Goal: Task Accomplishment & Management: Manage account settings

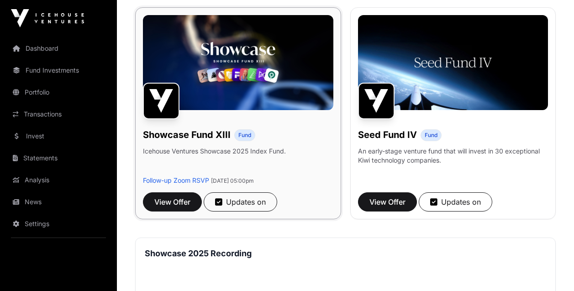
scroll to position [139, 0]
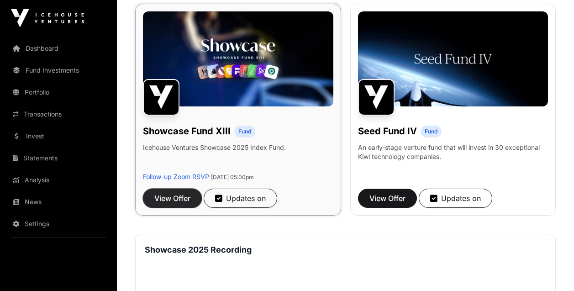
click at [177, 204] on span "View Offer" at bounding box center [172, 198] width 36 height 11
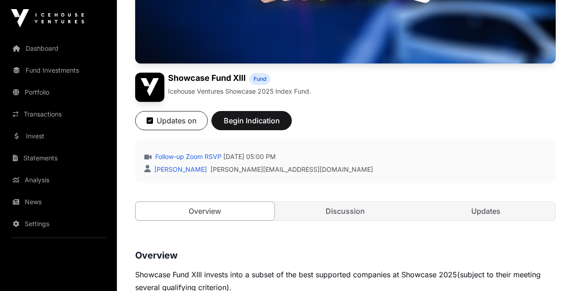
scroll to position [228, 0]
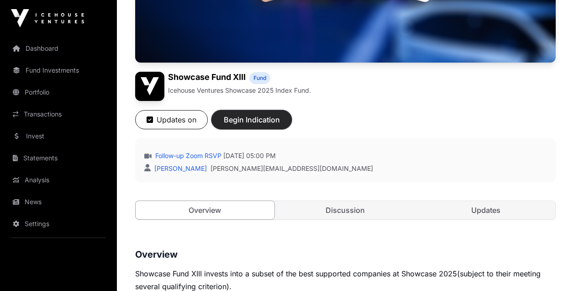
click at [255, 110] on button "Begin Indication" at bounding box center [252, 119] width 80 height 19
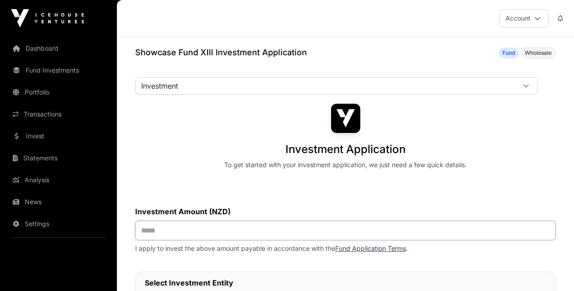
click at [225, 228] on input "text" at bounding box center [345, 231] width 421 height 20
type input "*******"
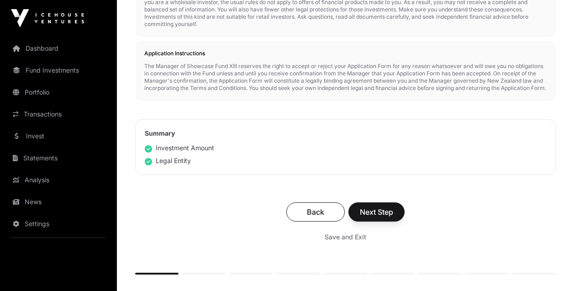
scroll to position [460, 0]
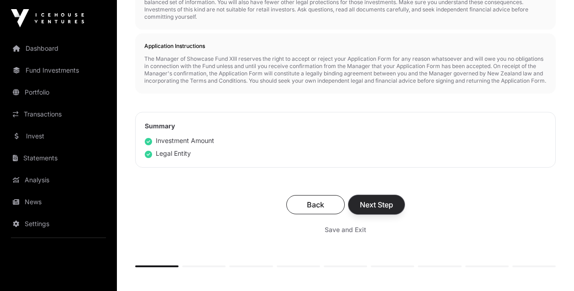
click at [372, 210] on span "Next Step" at bounding box center [376, 204] width 33 height 11
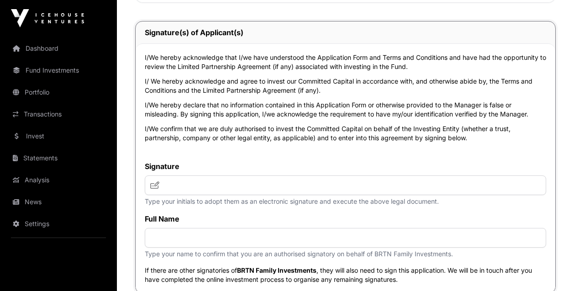
scroll to position [3684, 0]
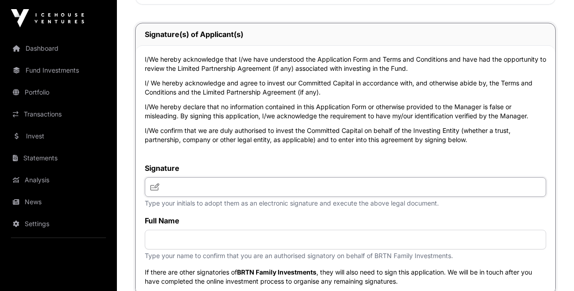
click at [278, 197] on input "text" at bounding box center [346, 187] width 402 height 20
click at [153, 190] on icon at bounding box center [154, 186] width 9 height 7
click at [185, 197] on input "text" at bounding box center [346, 187] width 402 height 20
type input "**"
click at [153, 190] on icon at bounding box center [154, 186] width 9 height 7
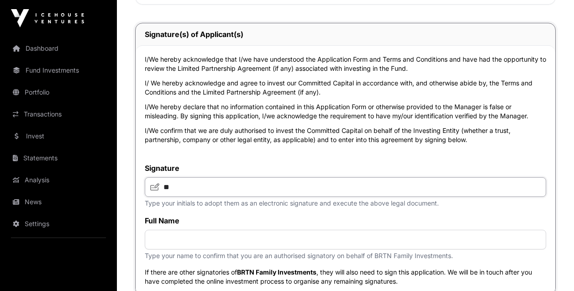
click at [184, 197] on input "**" at bounding box center [346, 187] width 402 height 20
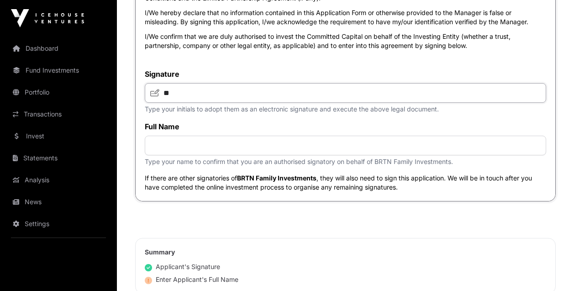
scroll to position [3779, 0]
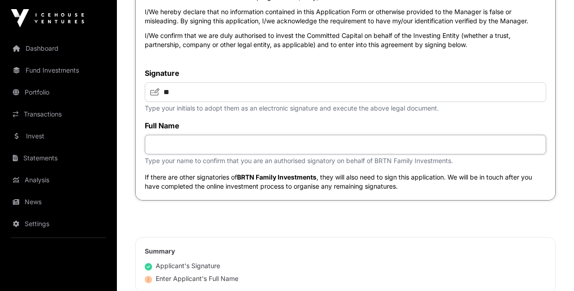
click at [180, 154] on input "text" at bounding box center [346, 145] width 402 height 20
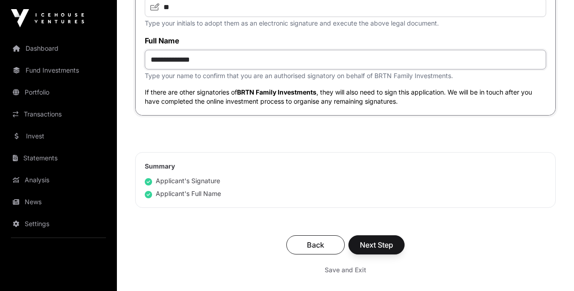
scroll to position [3870, 0]
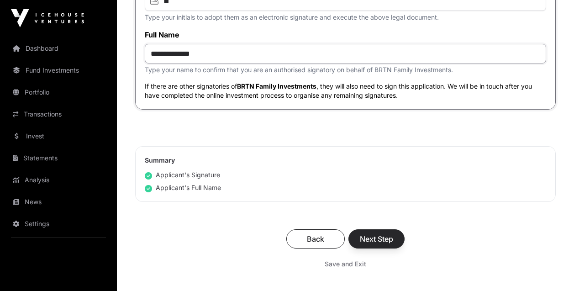
type input "**********"
click at [387, 244] on span "Next Step" at bounding box center [376, 238] width 33 height 11
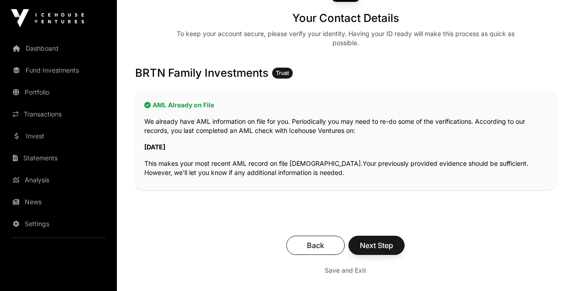
scroll to position [141, 0]
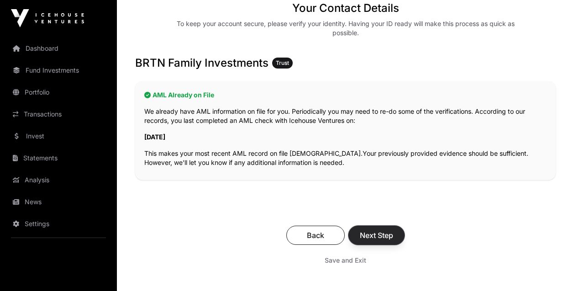
click at [388, 233] on span "Next Step" at bounding box center [376, 235] width 33 height 11
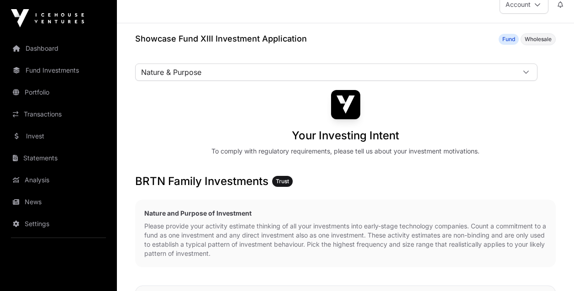
scroll to position [22, 0]
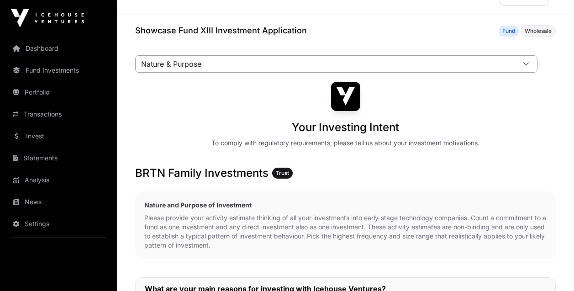
click at [453, 63] on span "Nature & Purpose" at bounding box center [326, 64] width 380 height 16
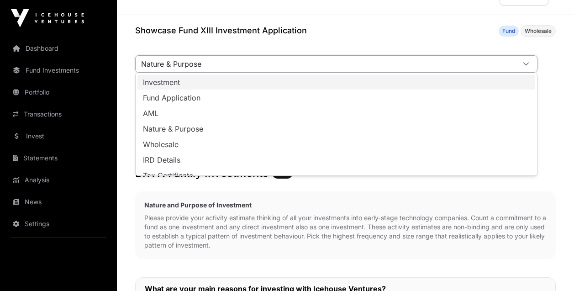
click at [415, 84] on li "Investment" at bounding box center [337, 82] width 398 height 15
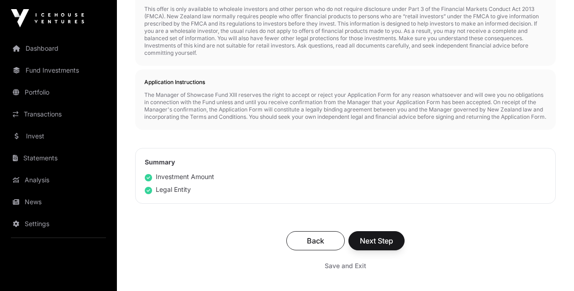
scroll to position [427, 0]
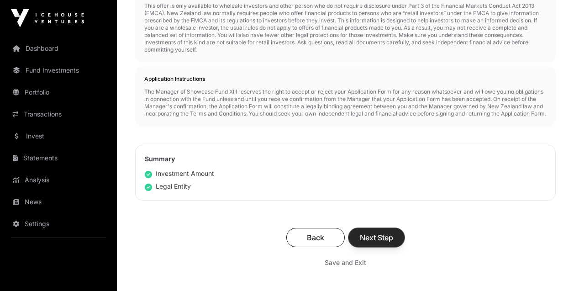
click at [384, 243] on span "Next Step" at bounding box center [376, 237] width 33 height 11
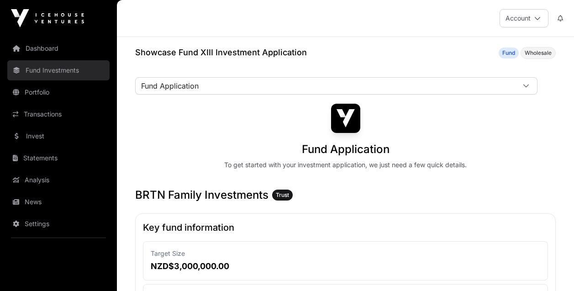
click at [66, 64] on link "Fund Investments" at bounding box center [58, 70] width 102 height 20
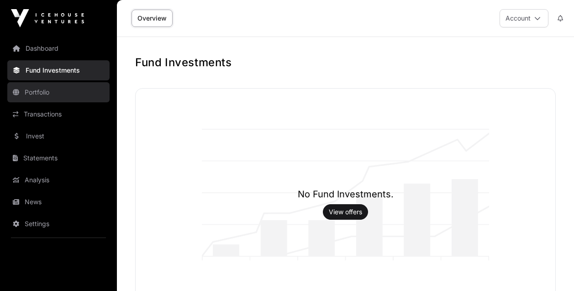
click at [40, 95] on link "Portfolio" at bounding box center [58, 92] width 102 height 20
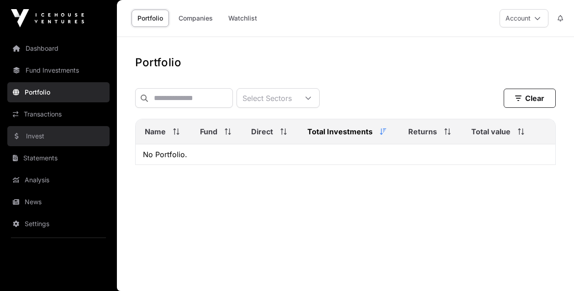
click at [46, 137] on link "Invest" at bounding box center [58, 136] width 102 height 20
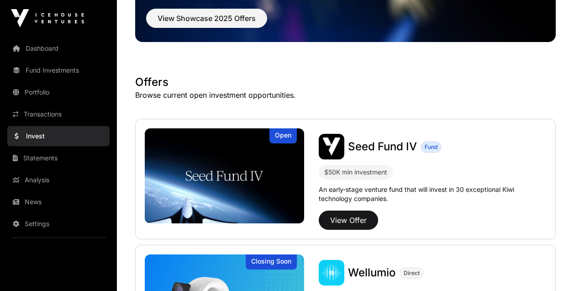
scroll to position [114, 0]
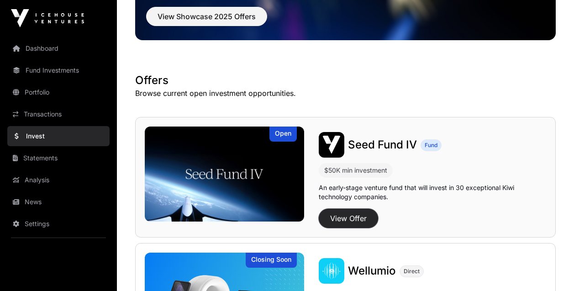
click at [358, 220] on button "View Offer" at bounding box center [348, 218] width 59 height 19
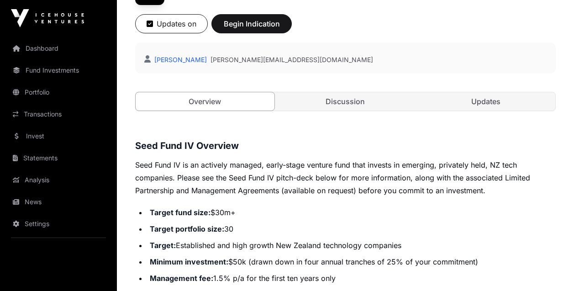
scroll to position [317, 0]
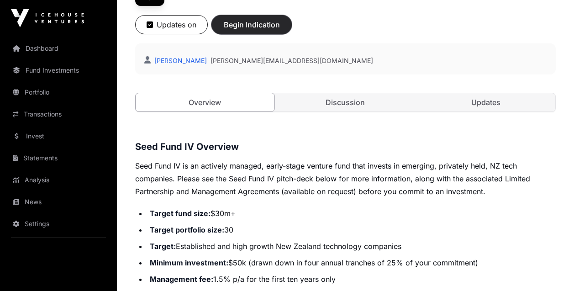
click at [275, 32] on button "Begin Indication" at bounding box center [252, 24] width 80 height 19
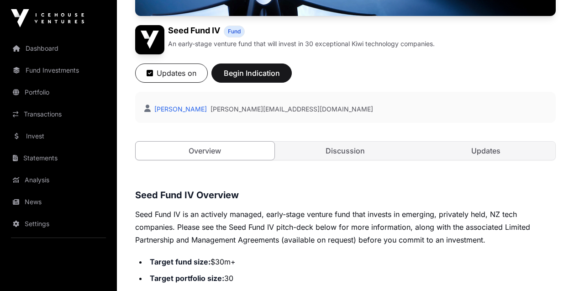
scroll to position [286, 0]
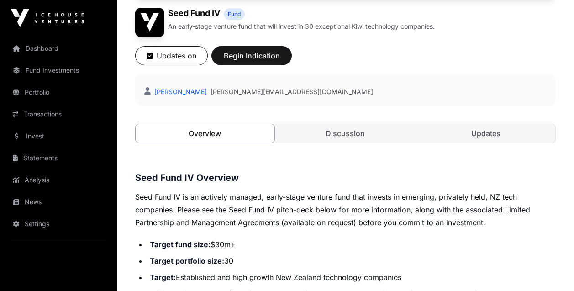
click at [236, 131] on link "Overview" at bounding box center [205, 133] width 140 height 19
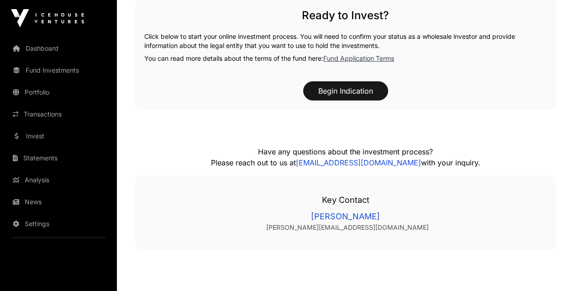
scroll to position [997, 0]
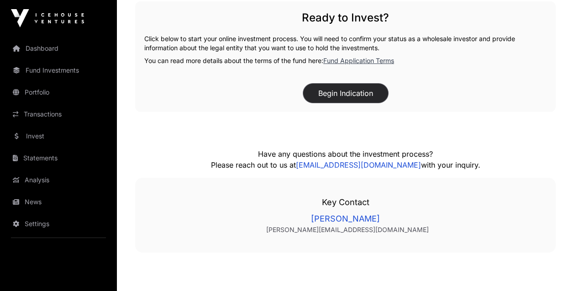
click at [344, 95] on button "Begin Indication" at bounding box center [345, 93] width 85 height 19
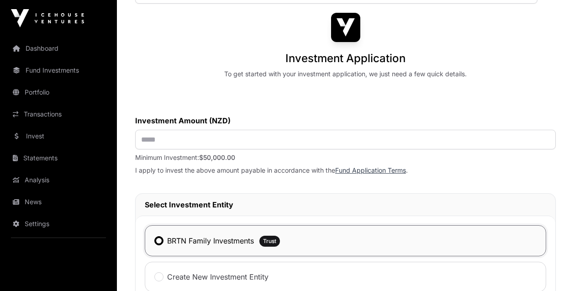
scroll to position [93, 0]
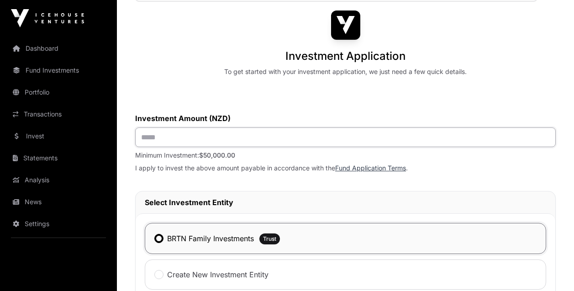
click at [224, 136] on input "text" at bounding box center [345, 137] width 421 height 20
type input "*******"
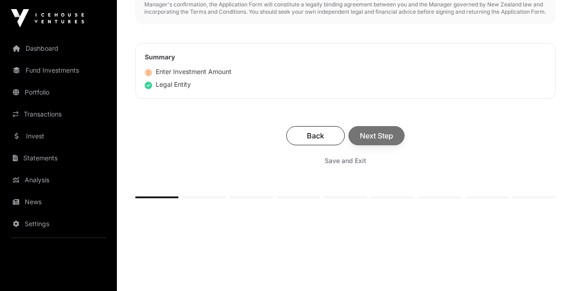
scroll to position [570, 0]
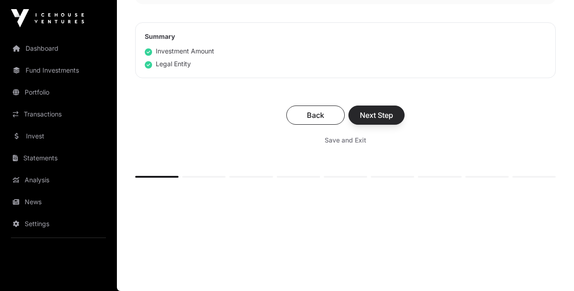
click at [394, 110] on div "Back Next Step" at bounding box center [345, 115] width 402 height 19
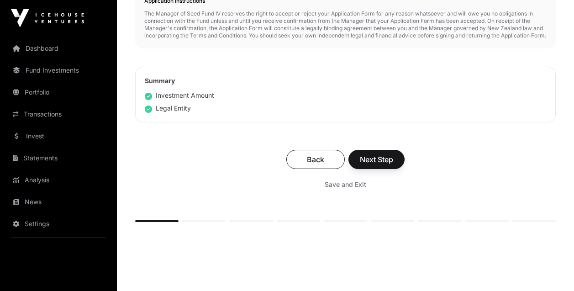
scroll to position [520, 0]
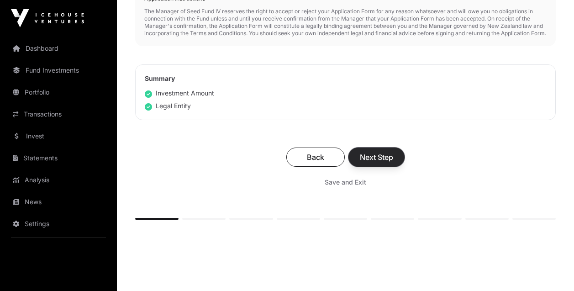
click at [381, 161] on span "Next Step" at bounding box center [376, 157] width 33 height 11
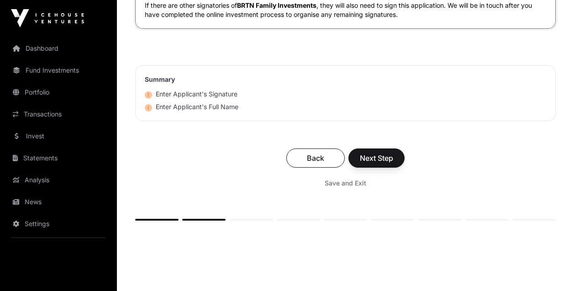
scroll to position [2691, 0]
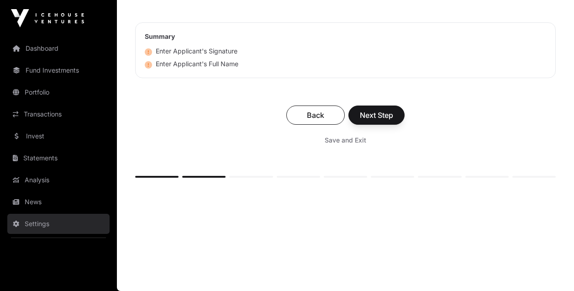
click at [43, 217] on link "Settings" at bounding box center [58, 224] width 102 height 20
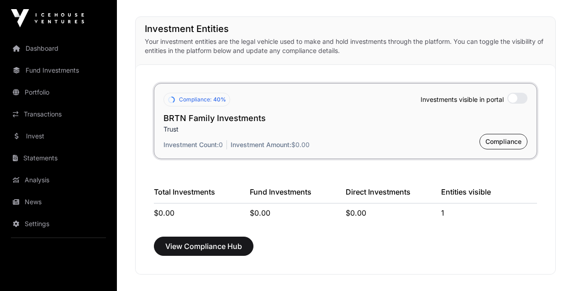
scroll to position [696, 0]
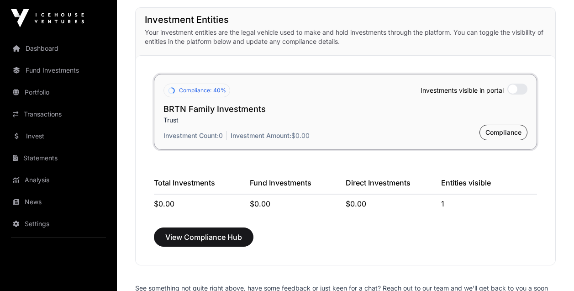
click at [528, 135] on div "Compliance: 40% Investments visible in portal BRTN Family Investments Trust Inv…" at bounding box center [345, 112] width 383 height 76
click at [513, 132] on span "Compliance" at bounding box center [504, 132] width 36 height 9
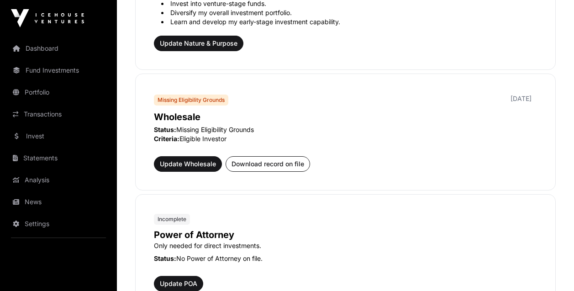
scroll to position [461, 0]
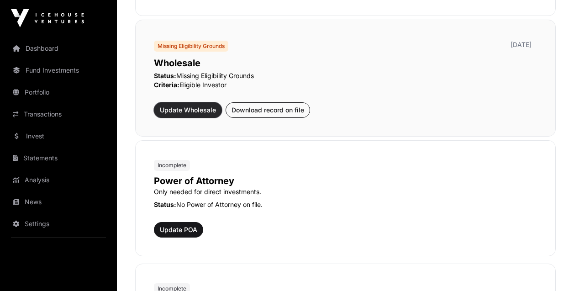
click at [201, 109] on span "Update Wholesale" at bounding box center [188, 110] width 56 height 9
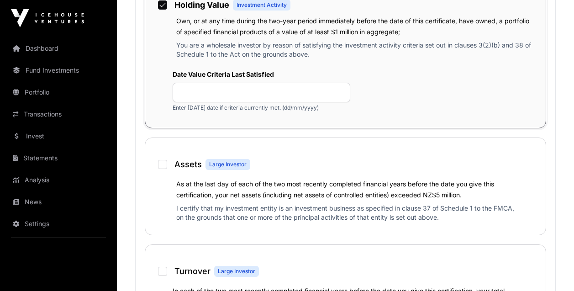
scroll to position [643, 0]
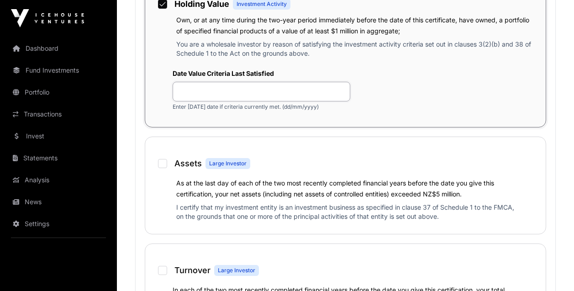
click at [209, 95] on input "text" at bounding box center [262, 92] width 178 height 20
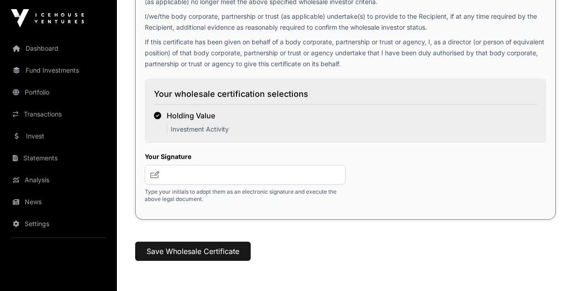
scroll to position [1565, 0]
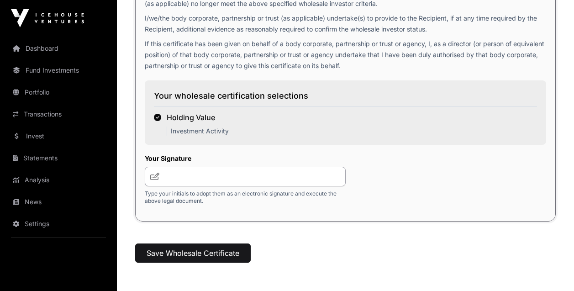
type input "**********"
click at [167, 176] on input "text" at bounding box center [245, 177] width 201 height 20
type input "**"
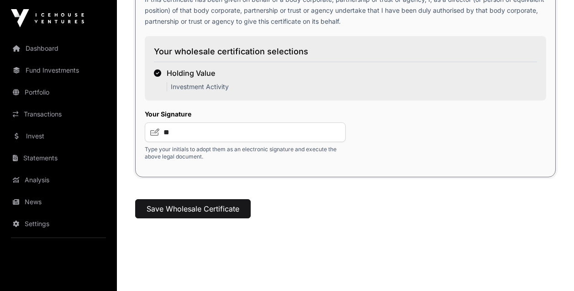
click at [217, 213] on button "Save Wholesale Certificate" at bounding box center [193, 208] width 116 height 19
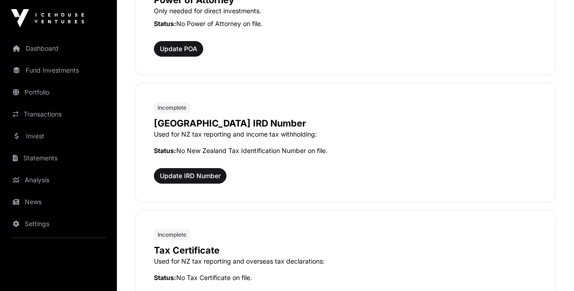
scroll to position [685, 0]
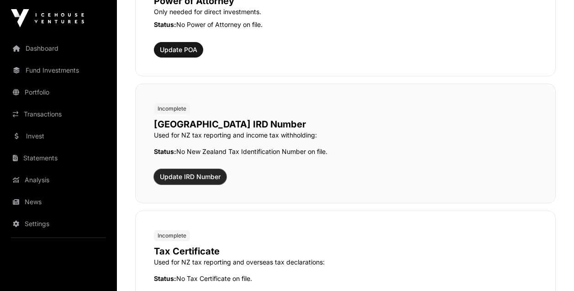
click at [208, 176] on span "Update IRD Number" at bounding box center [190, 176] width 61 height 9
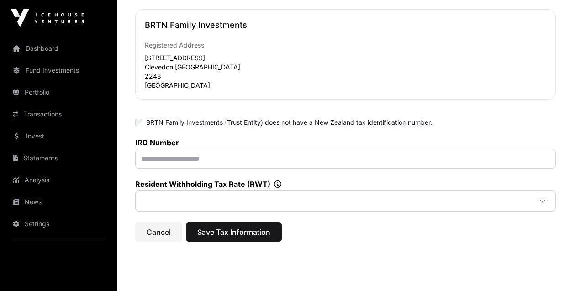
scroll to position [74, 0]
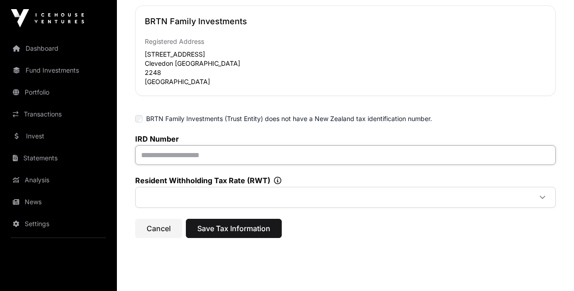
click at [174, 154] on input "text" at bounding box center [345, 155] width 421 height 20
paste input "**********"
type input "**********"
click at [235, 226] on span "Save Tax Information" at bounding box center [233, 228] width 73 height 11
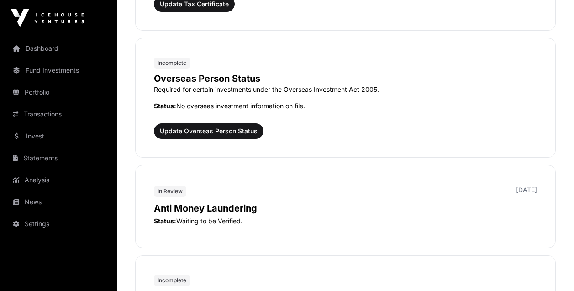
scroll to position [1027, 0]
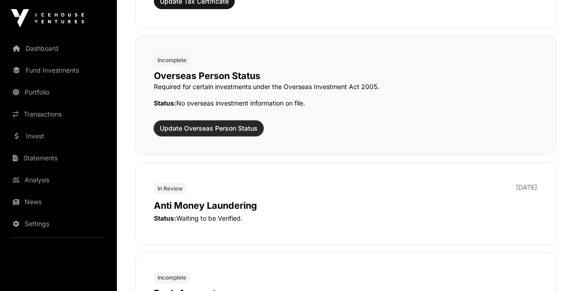
click at [247, 133] on button "Update Overseas Person Status" at bounding box center [209, 129] width 110 height 16
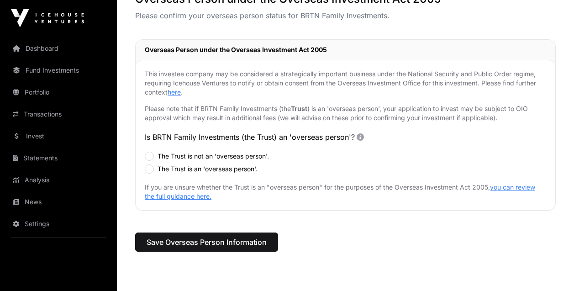
scroll to position [64, 0]
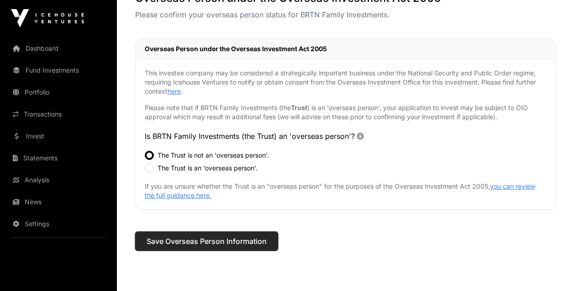
click at [223, 237] on span "Save Overseas Person Information" at bounding box center [207, 241] width 120 height 11
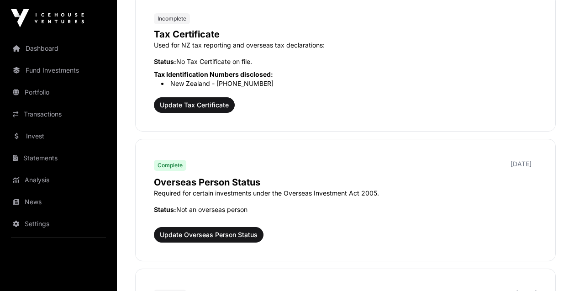
scroll to position [910, 0]
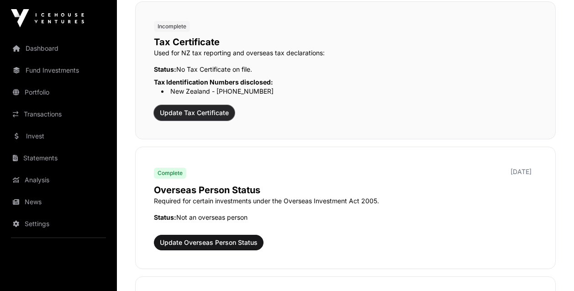
click at [222, 112] on span "Update Tax Certificate" at bounding box center [194, 112] width 69 height 9
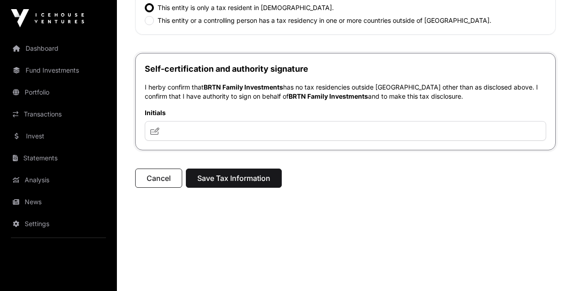
scroll to position [294, 0]
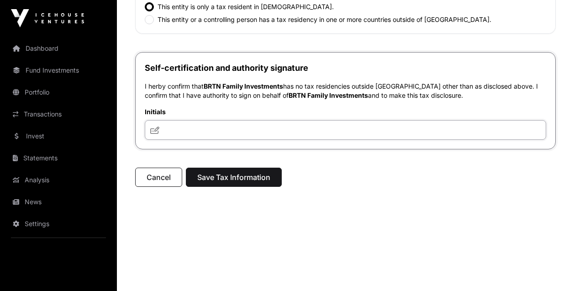
click at [209, 138] on input "text" at bounding box center [346, 130] width 402 height 20
type input "**********"
click at [222, 178] on span "Save Tax Information" at bounding box center [233, 177] width 73 height 11
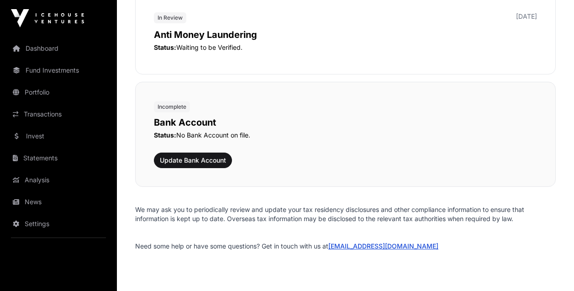
scroll to position [1191, 0]
click at [218, 159] on span "Update Bank Account" at bounding box center [193, 159] width 66 height 9
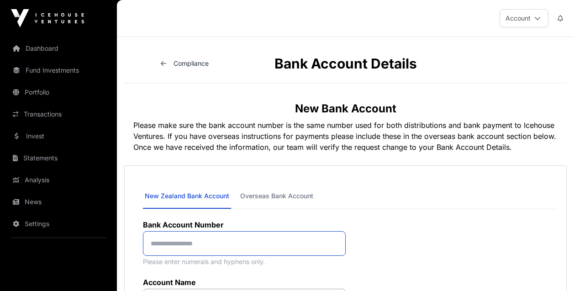
click at [278, 244] on input at bounding box center [244, 243] width 203 height 25
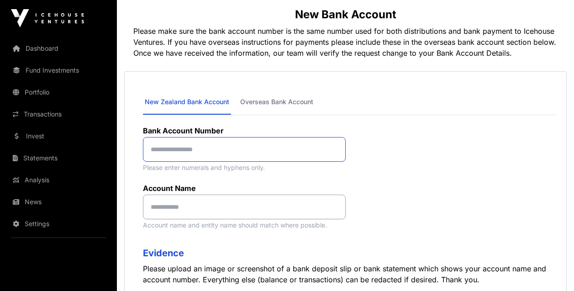
scroll to position [95, 0]
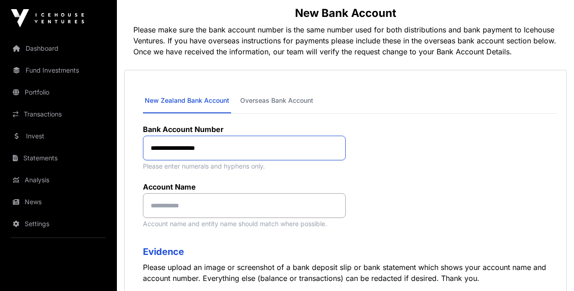
type input "**********"
click at [224, 200] on input at bounding box center [244, 205] width 203 height 25
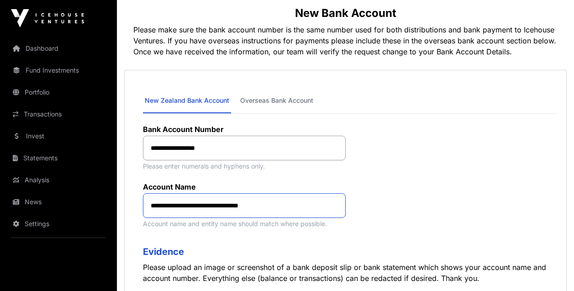
type input "**********"
click at [372, 200] on div "**********" at bounding box center [345, 177] width 405 height 104
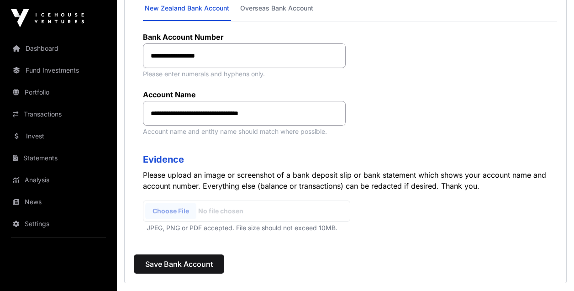
scroll to position [191, 0]
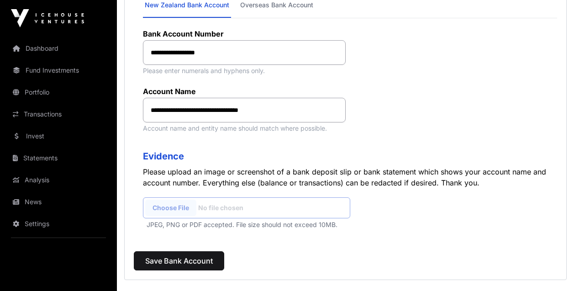
click at [177, 208] on input "file" at bounding box center [246, 207] width 207 height 21
click at [170, 206] on input "file" at bounding box center [246, 207] width 207 height 21
type input "**********"
click at [201, 262] on span "Save Bank Account" at bounding box center [179, 260] width 68 height 11
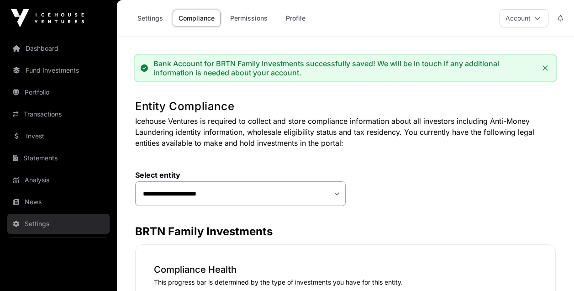
click at [46, 220] on link "Settings" at bounding box center [58, 224] width 102 height 20
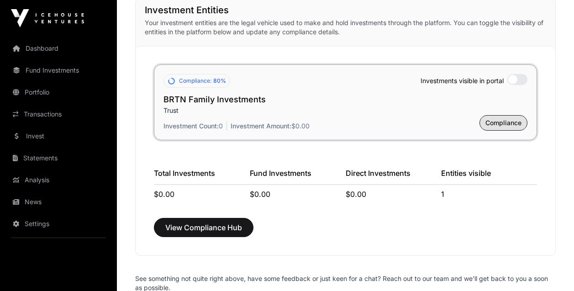
scroll to position [705, 0]
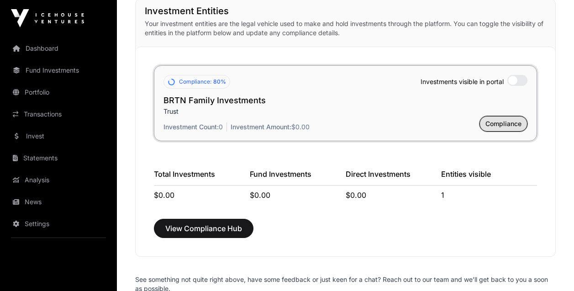
click at [506, 127] on span "Compliance" at bounding box center [504, 123] width 36 height 9
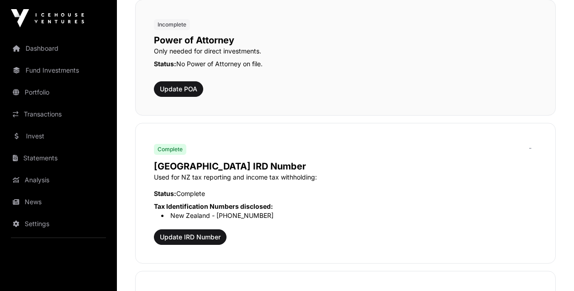
scroll to position [601, 0]
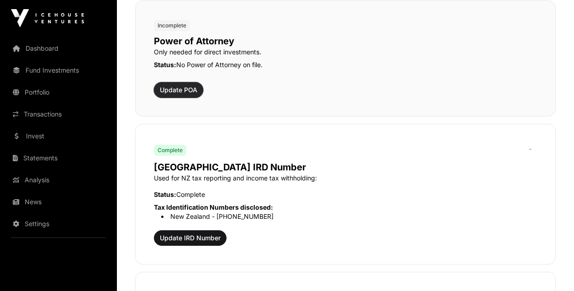
click at [171, 84] on button "Update POA" at bounding box center [178, 90] width 49 height 16
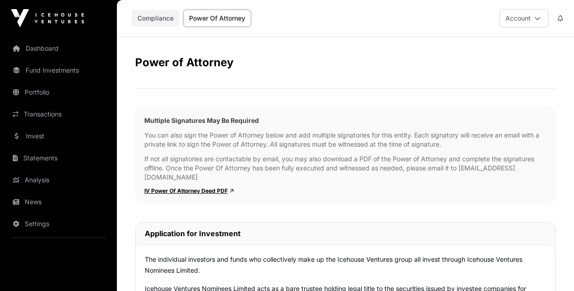
click at [153, 21] on link "Compliance" at bounding box center [156, 18] width 48 height 17
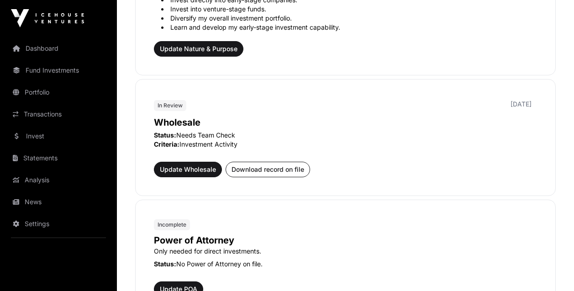
scroll to position [425, 0]
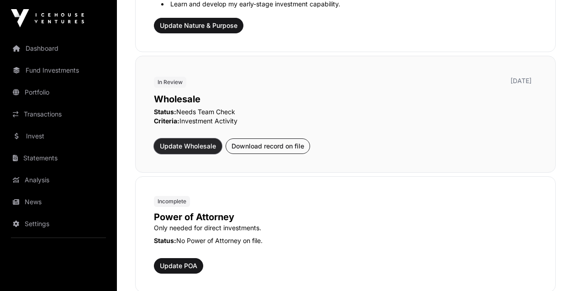
click at [195, 146] on span "Update Wholesale" at bounding box center [188, 146] width 56 height 9
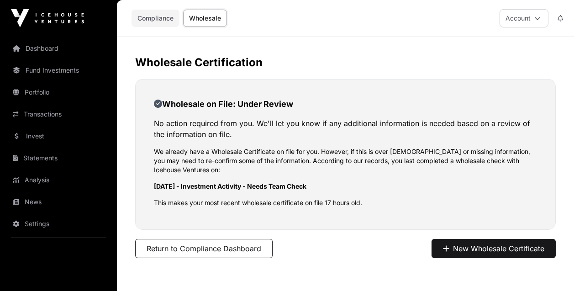
click at [148, 24] on link "Compliance" at bounding box center [156, 18] width 48 height 17
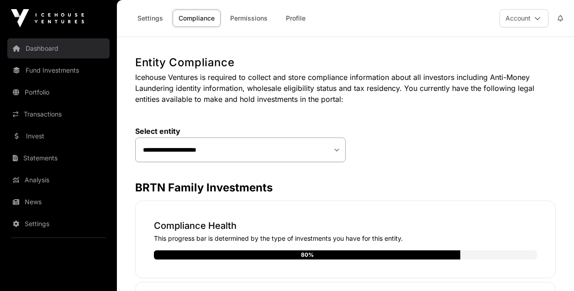
click at [45, 46] on link "Dashboard" at bounding box center [58, 48] width 102 height 20
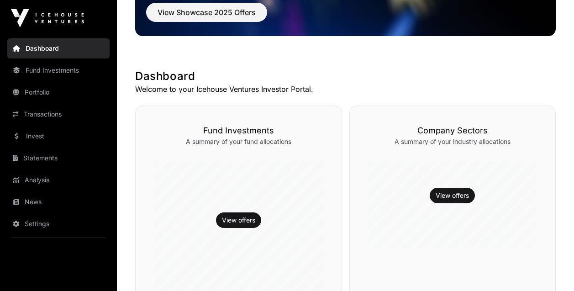
scroll to position [129, 0]
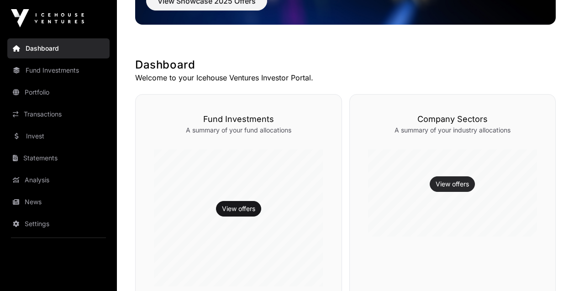
click at [462, 180] on link "View offers" at bounding box center [452, 184] width 33 height 9
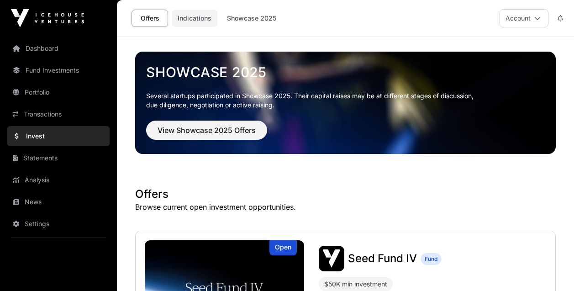
click at [197, 15] on link "Indications" at bounding box center [195, 18] width 46 height 17
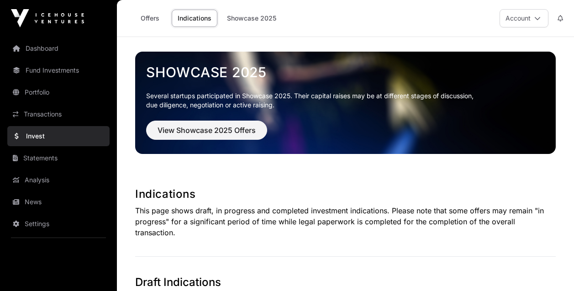
click at [5, 56] on nav "Dashboard Fund Investments Portfolio Transactions Invest Statements Analysis Ne…" at bounding box center [58, 160] width 117 height 247
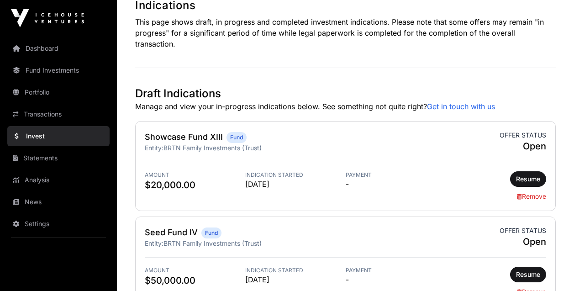
scroll to position [186, 0]
